Goal: Information Seeking & Learning: Compare options

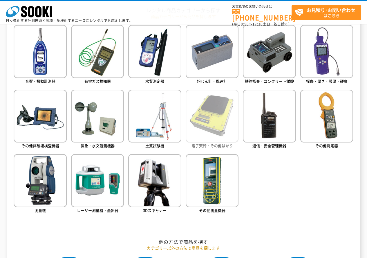
scroll to position [290, 0]
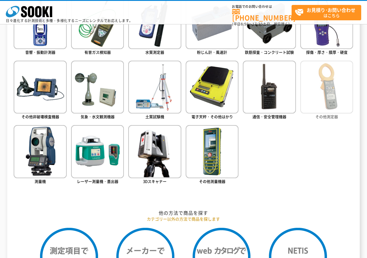
click at [330, 116] on span "その他測定器" at bounding box center [326, 117] width 23 height 6
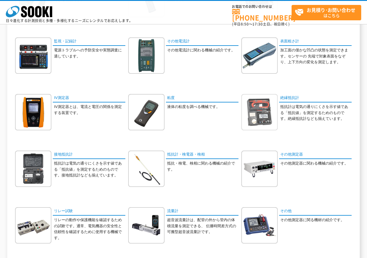
scroll to position [145, 0]
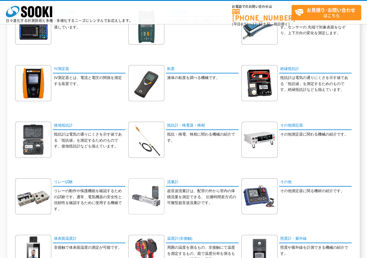
click at [143, 203] on img at bounding box center [146, 196] width 36 height 36
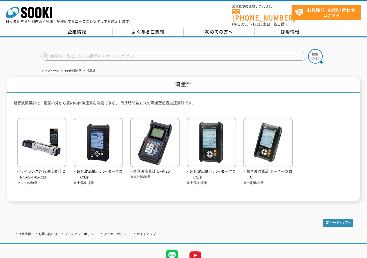
click at [205, 54] on input "text" at bounding box center [173, 56] width 265 height 9
type input "GTC"
click at [308, 49] on button at bounding box center [315, 56] width 15 height 15
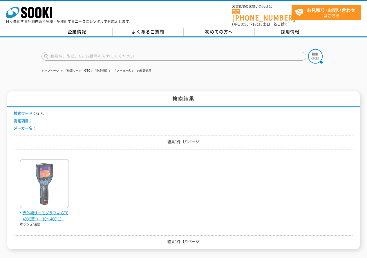
click at [39, 204] on img at bounding box center [44, 184] width 49 height 51
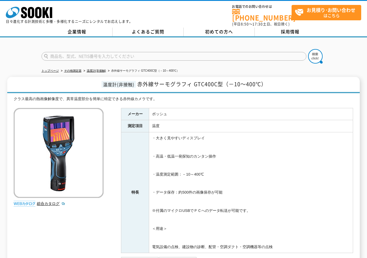
click at [218, 57] on input "text" at bounding box center [173, 56] width 265 height 9
type input "B40"
click at [313, 51] on img at bounding box center [315, 56] width 15 height 15
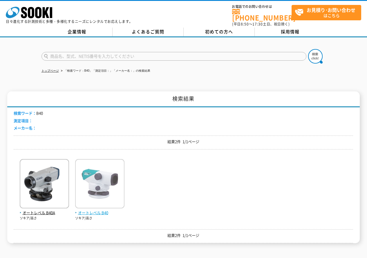
click at [79, 195] on img at bounding box center [99, 184] width 49 height 51
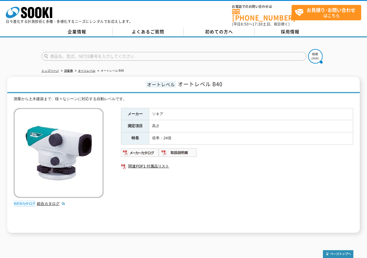
click at [195, 53] on input "text" at bounding box center [173, 56] width 265 height 9
type input "LP610"
click at [308, 49] on button at bounding box center [315, 56] width 15 height 15
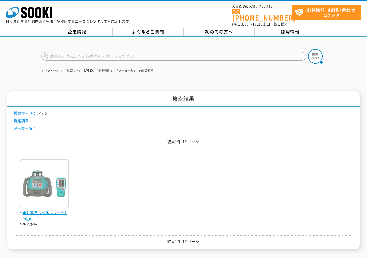
click at [48, 188] on img at bounding box center [44, 184] width 49 height 51
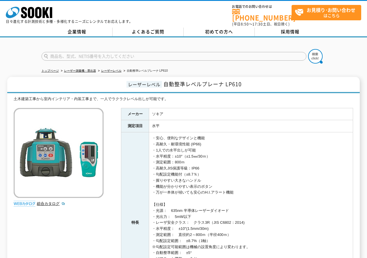
click at [268, 53] on input "text" at bounding box center [173, 56] width 265 height 9
type input "商品名、型式、NETIS番号を入力してください"
click at [207, 52] on input "text" at bounding box center [173, 56] width 265 height 9
type input "DT750"
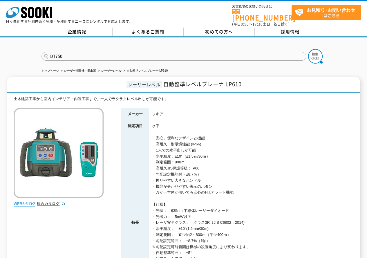
click at [308, 49] on button at bounding box center [315, 56] width 15 height 15
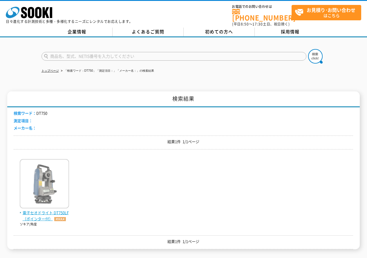
click at [26, 188] on img at bounding box center [44, 184] width 49 height 51
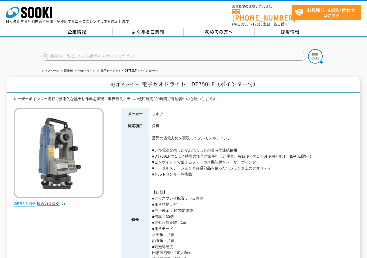
click at [232, 55] on input "text" at bounding box center [173, 56] width 265 height 9
type input "IM-107"
click at [308, 49] on button at bounding box center [315, 56] width 15 height 15
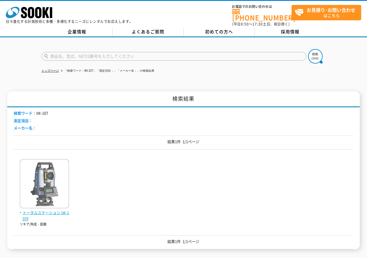
click at [57, 176] on img at bounding box center [44, 184] width 49 height 51
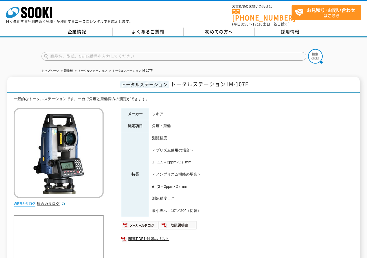
click at [185, 52] on input "text" at bounding box center [173, 56] width 265 height 9
type input "TP-L600"
click at [308, 49] on button at bounding box center [315, 56] width 15 height 15
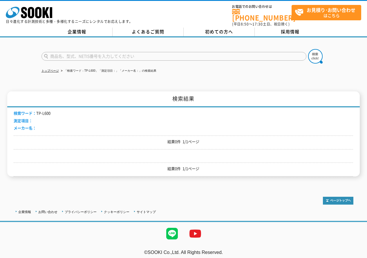
click at [124, 52] on input "text" at bounding box center [173, 56] width 265 height 9
type input "TP"
click at [308, 49] on button at bounding box center [315, 56] width 15 height 15
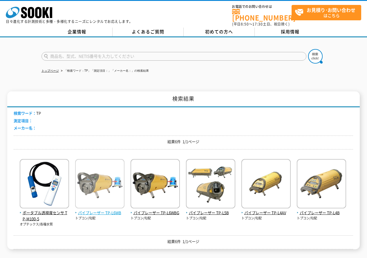
click at [113, 194] on img at bounding box center [99, 184] width 49 height 51
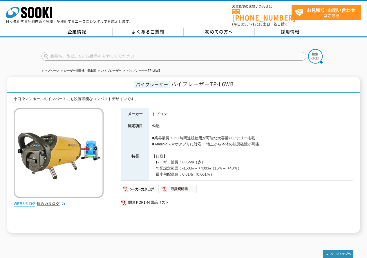
click at [205, 55] on input "text" at bounding box center [173, 56] width 265 height 9
type input "DSL-92"
click at [308, 49] on button at bounding box center [315, 56] width 15 height 15
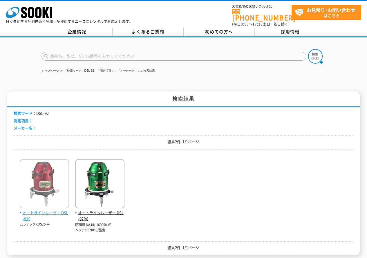
click at [50, 193] on img at bounding box center [44, 184] width 49 height 51
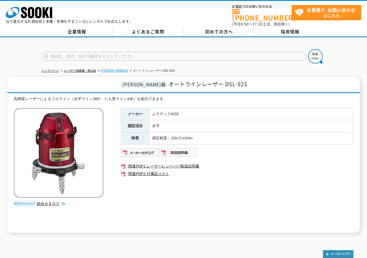
click at [106, 69] on link "墨出器" at bounding box center [114, 70] width 27 height 3
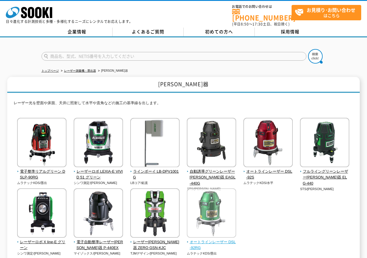
click at [201, 218] on img at bounding box center [211, 213] width 49 height 51
